Goal: Complete application form

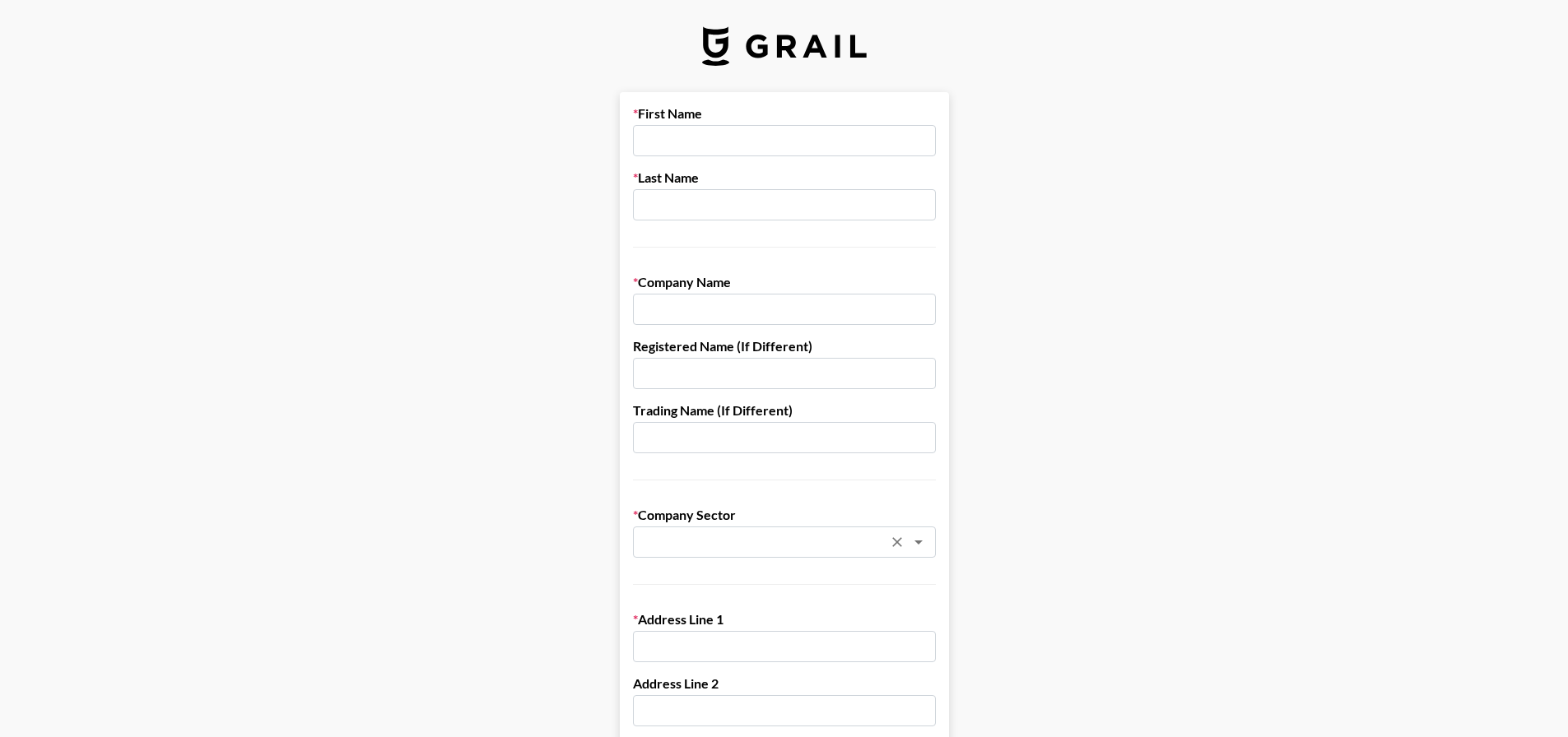
click at [846, 541] on input "text" at bounding box center [763, 543] width 240 height 19
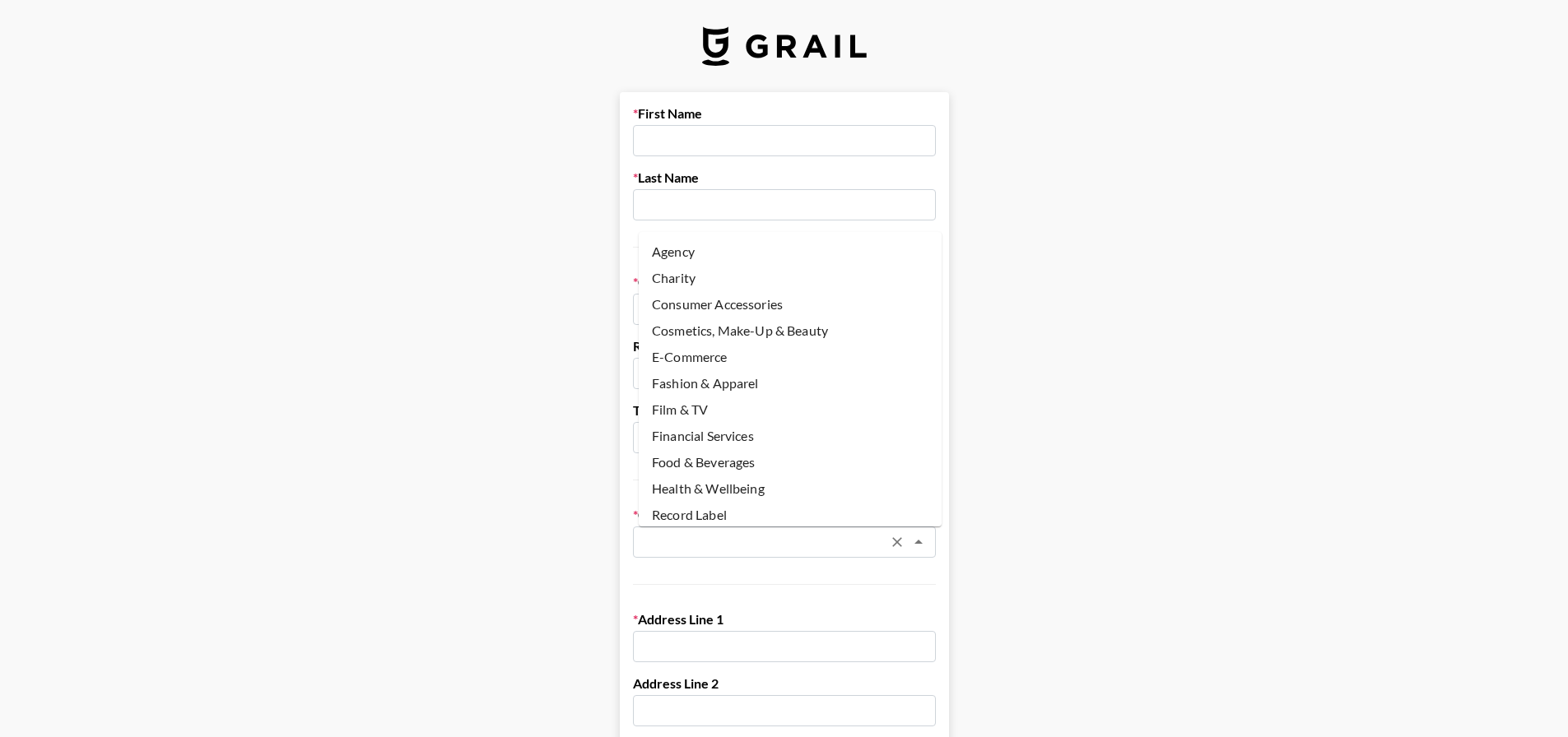
click at [692, 361] on li "E-Commerce" at bounding box center [790, 357] width 303 height 26
type input "E-Commerce"
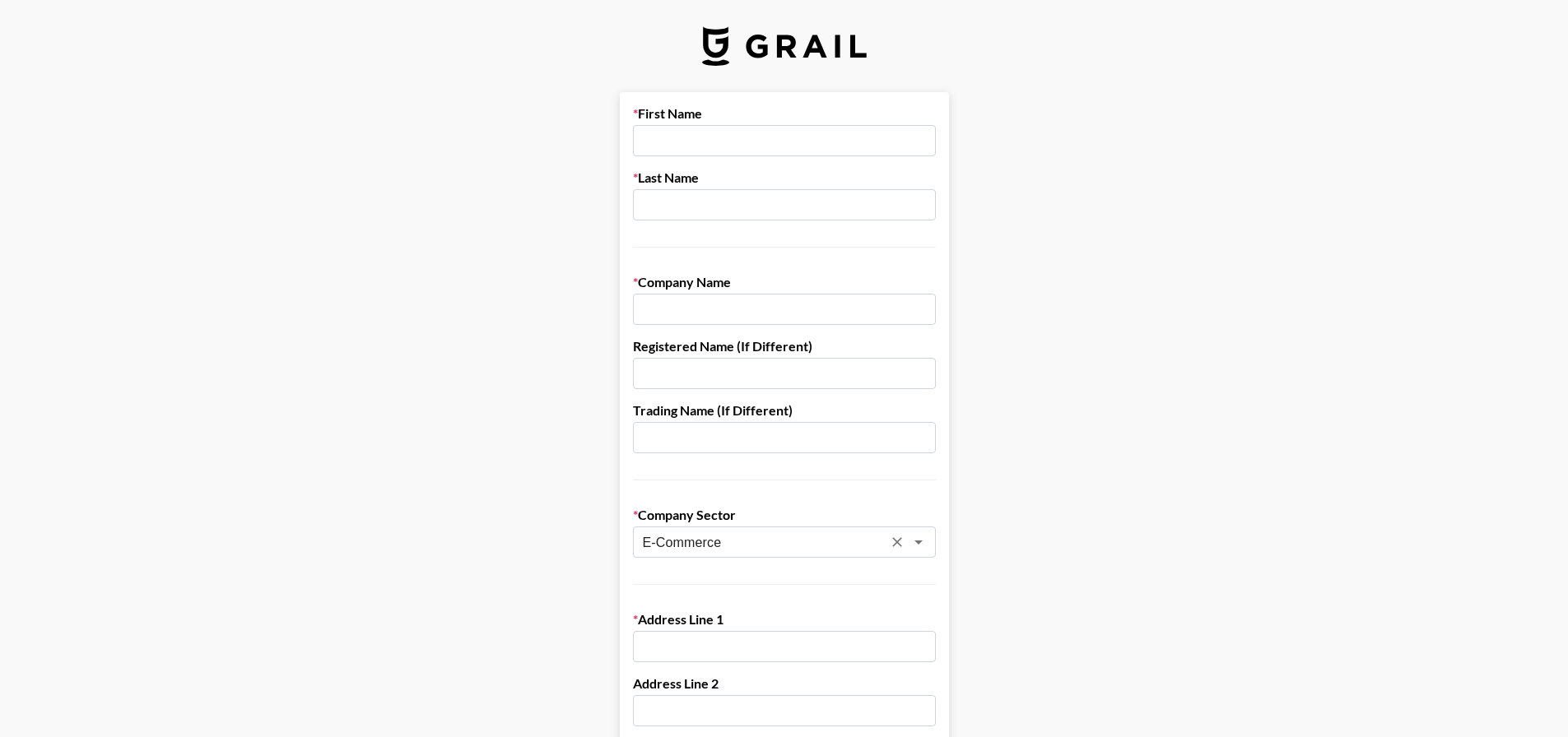
click at [894, 316] on input "text" at bounding box center [784, 309] width 303 height 31
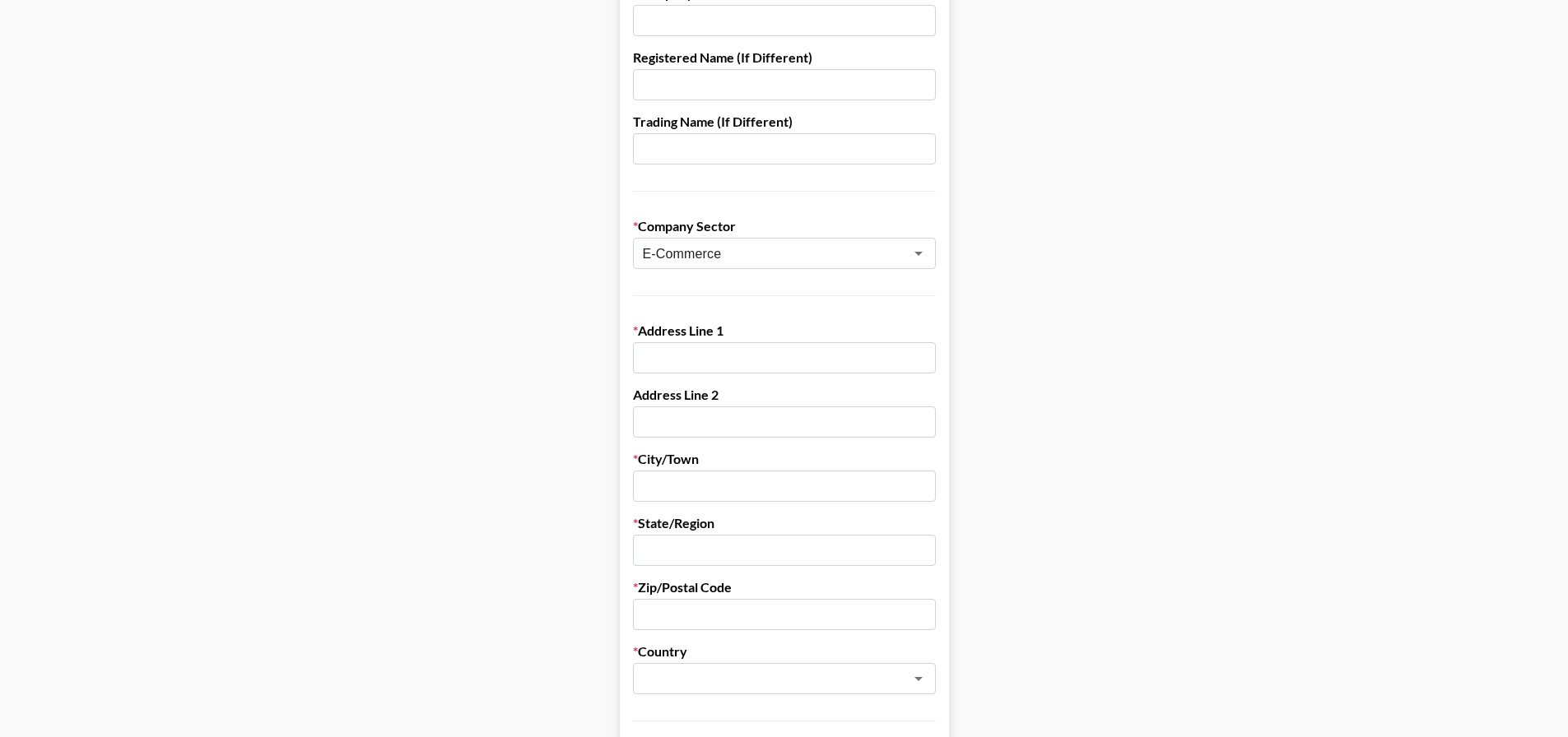
scroll to position [329, 0]
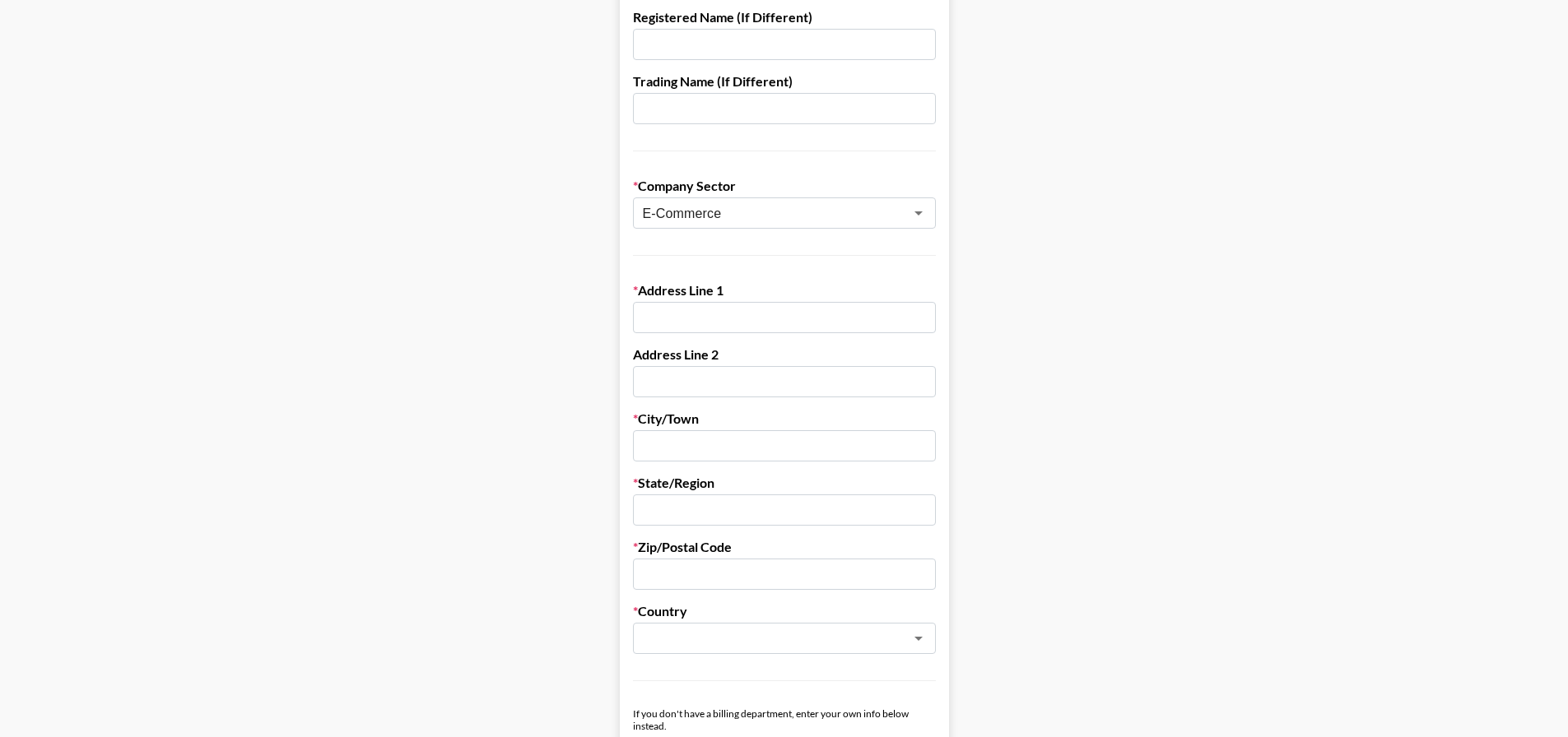
click at [706, 325] on input "text" at bounding box center [784, 318] width 303 height 31
click at [814, 633] on input "text" at bounding box center [763, 639] width 240 height 19
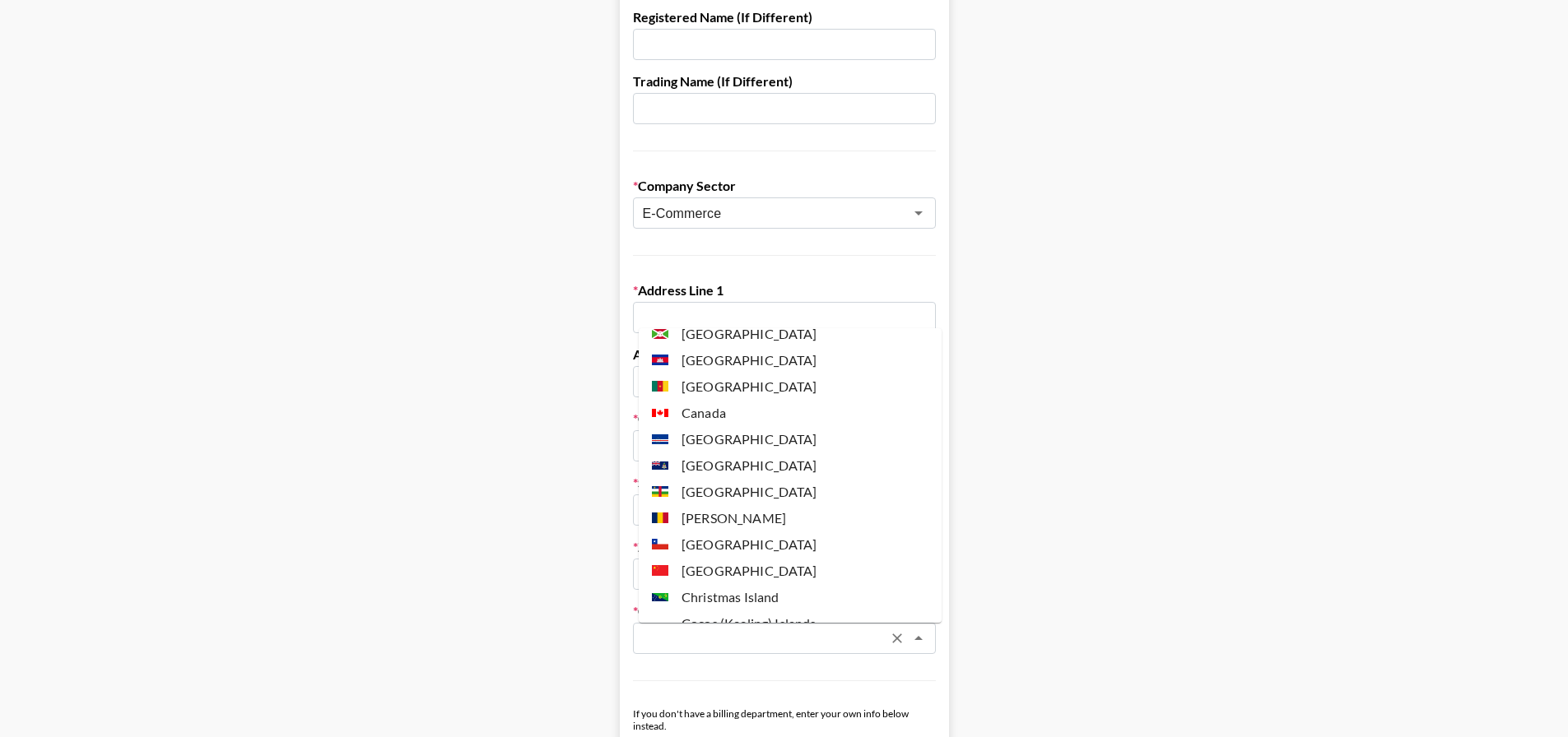
scroll to position [988, 0]
click at [774, 538] on li "[GEOGRAPHIC_DATA]" at bounding box center [790, 546] width 303 height 26
type input "[GEOGRAPHIC_DATA]"
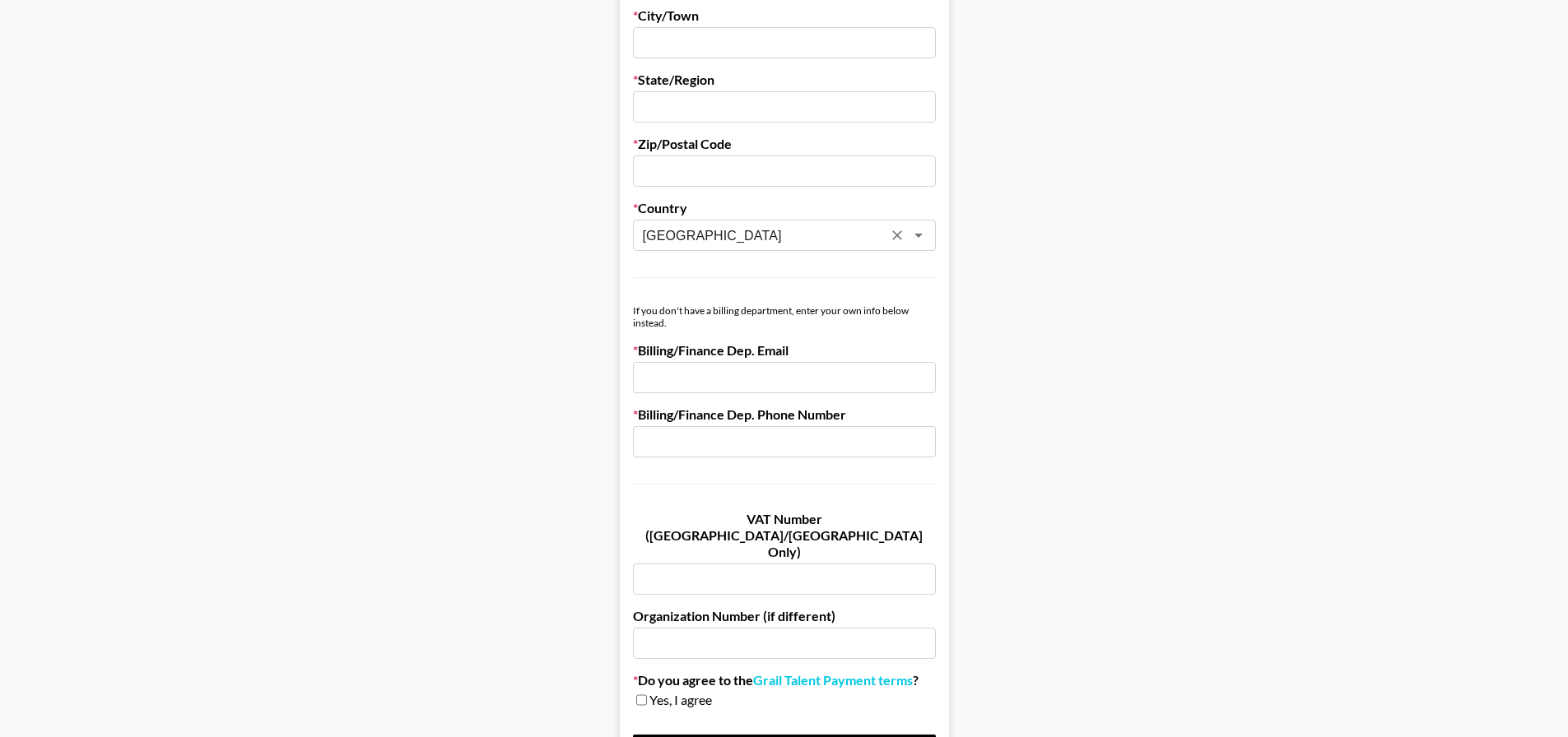
scroll to position [740, 0]
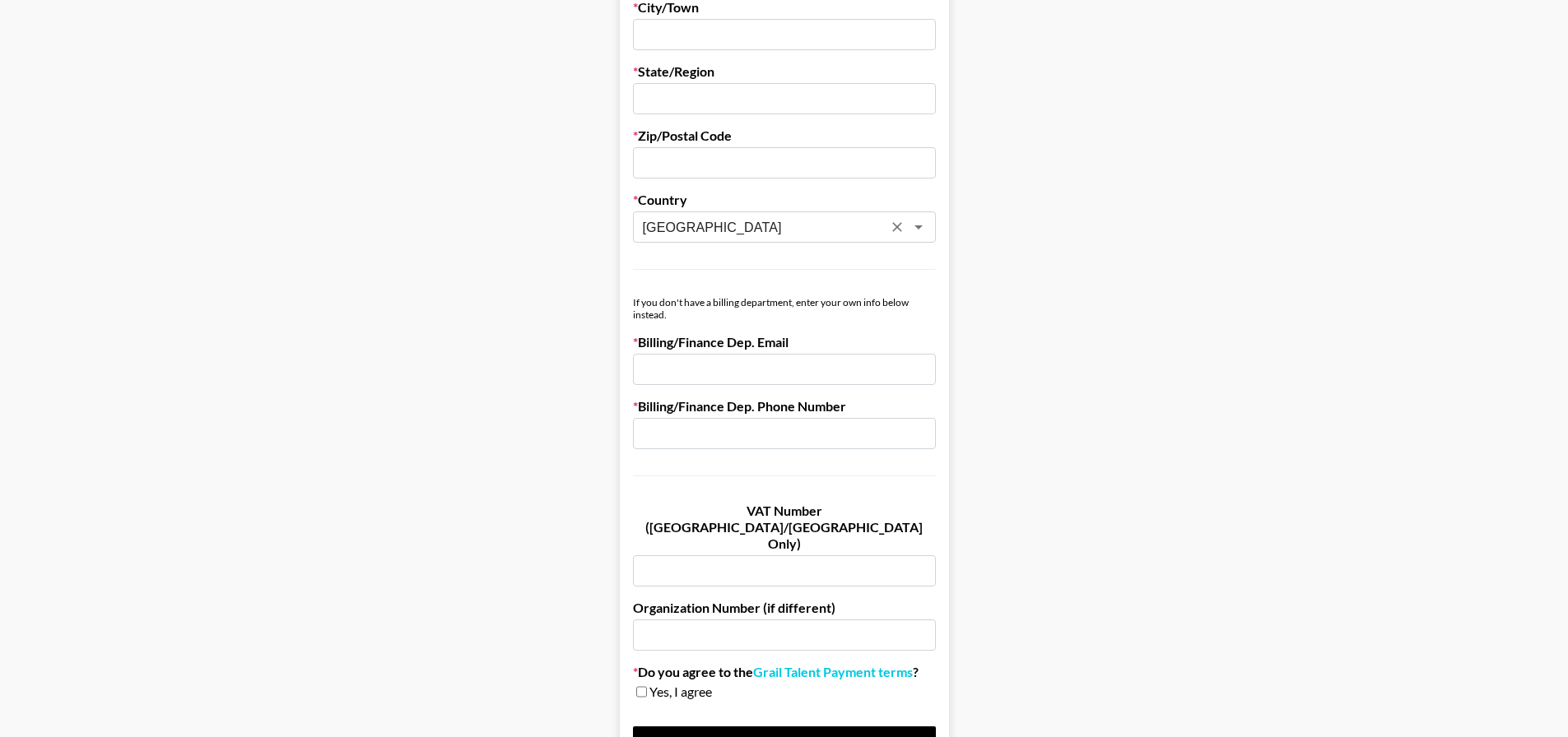
click at [802, 365] on input "email" at bounding box center [784, 370] width 303 height 31
drag, startPoint x: 800, startPoint y: 337, endPoint x: 673, endPoint y: 336, distance: 127.0
click at [673, 336] on label "Billing/Finance Dep. Email" at bounding box center [784, 342] width 303 height 17
click at [689, 368] on input "email" at bounding box center [784, 370] width 303 height 31
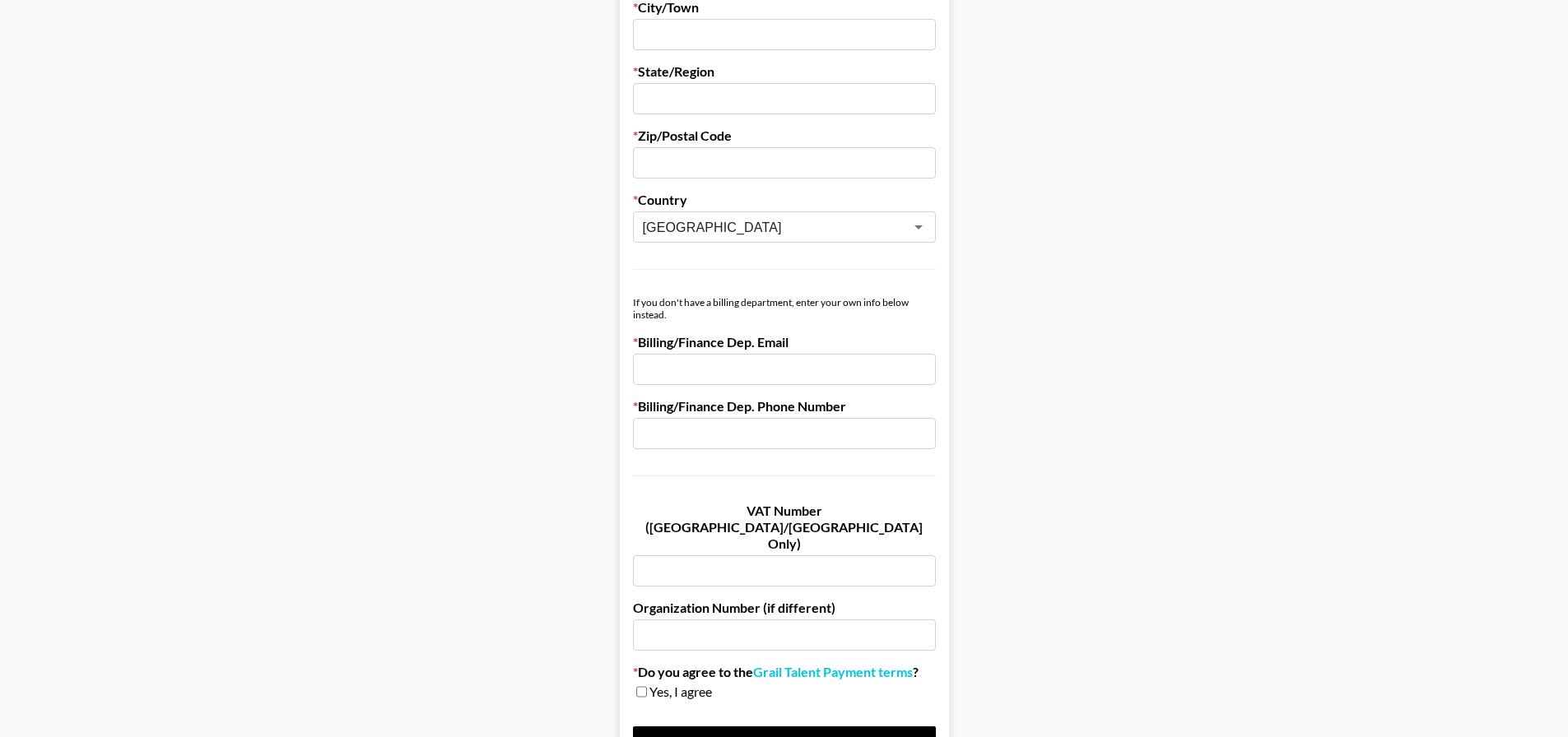
click at [714, 424] on input "text" at bounding box center [784, 433] width 303 height 31
click at [715, 395] on form "First Name Last Name Company Name Registered Name (If Different) Trading Name (…" at bounding box center [784, 62] width 329 height 1421
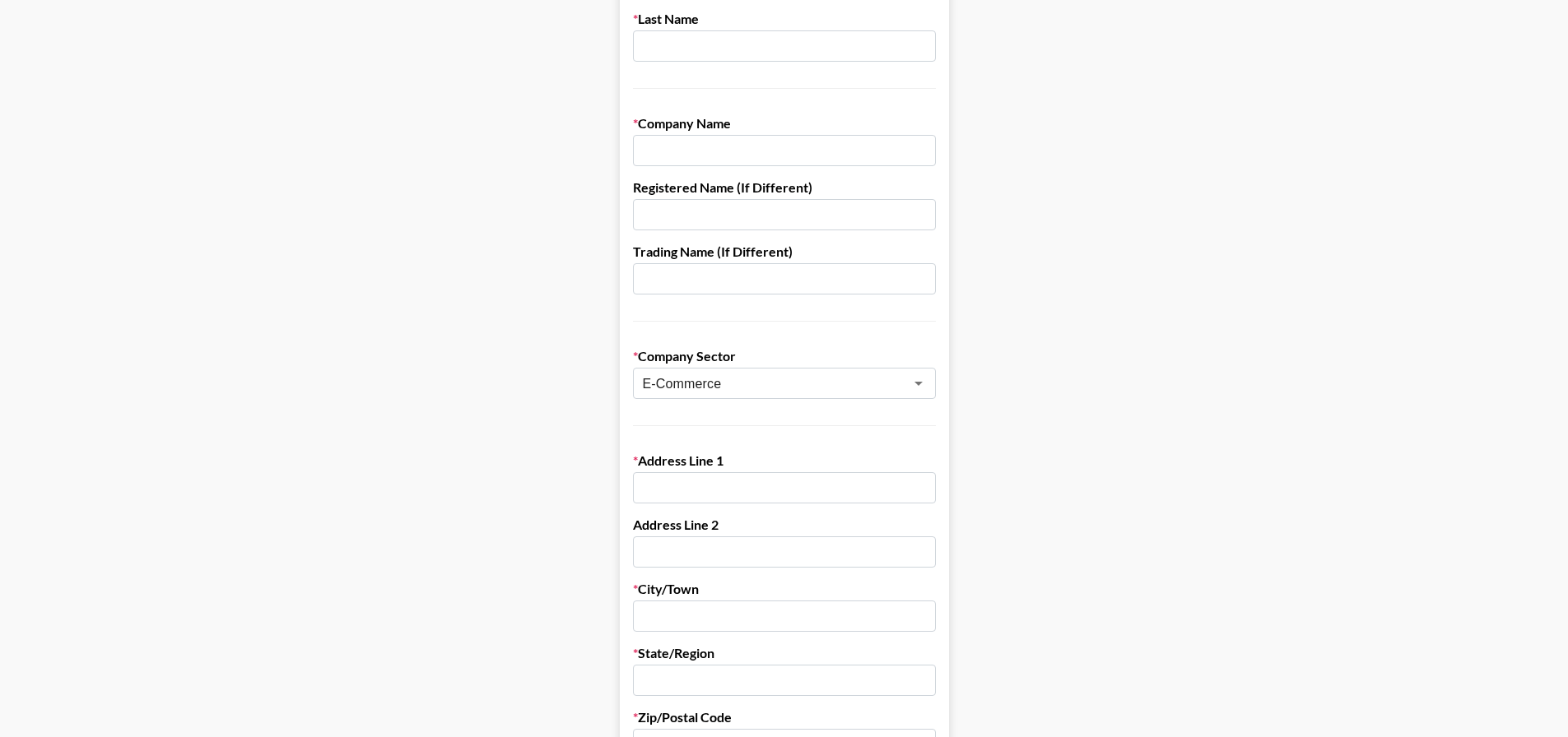
scroll to position [0, 0]
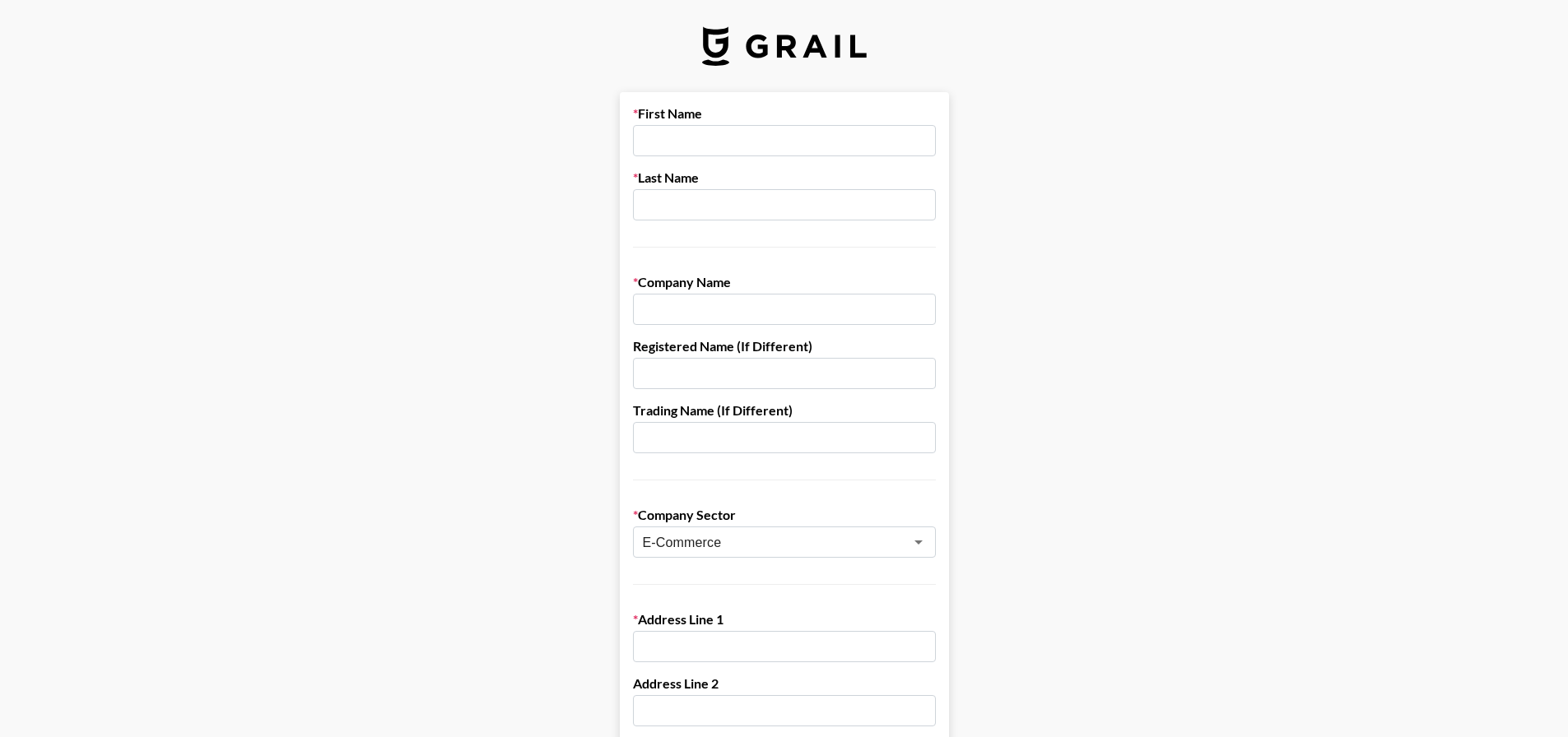
click at [713, 134] on input "text" at bounding box center [784, 141] width 303 height 31
